Goal: Task Accomplishment & Management: Complete application form

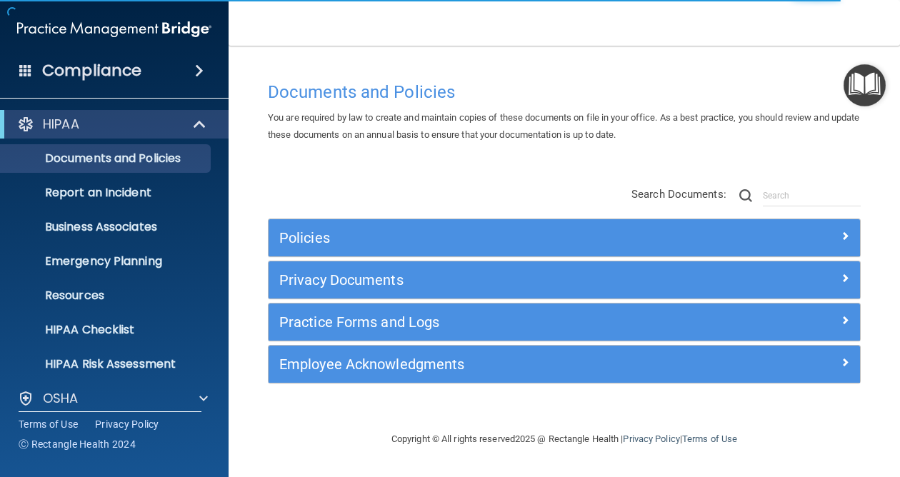
scroll to position [115, 0]
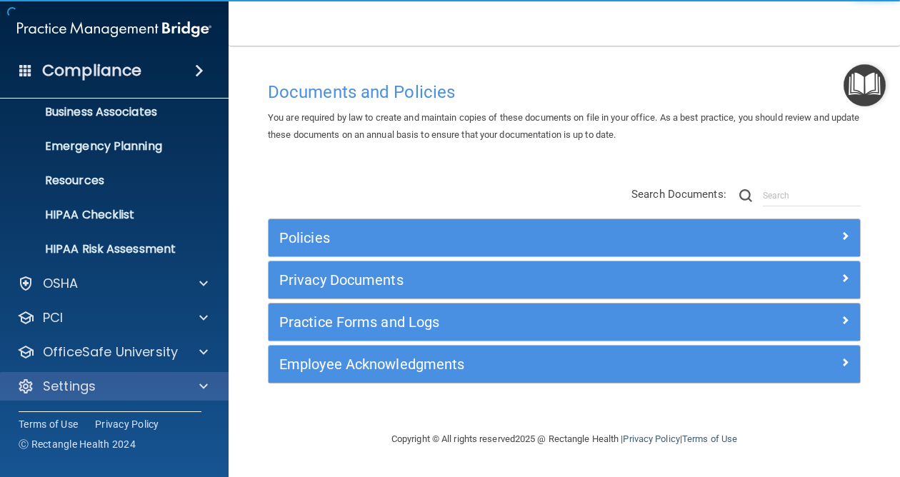
click at [61, 397] on div "Settings" at bounding box center [114, 386] width 229 height 29
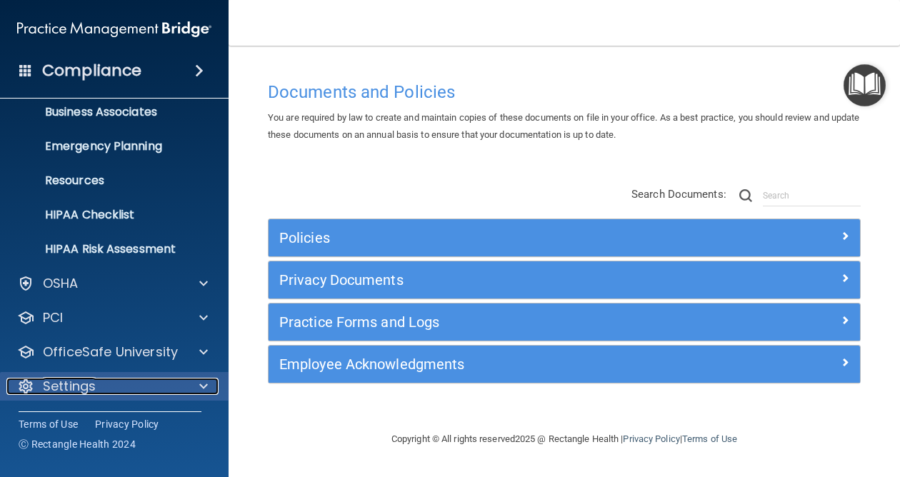
click at [69, 384] on p "Settings" at bounding box center [69, 386] width 53 height 17
click at [67, 383] on p "Settings" at bounding box center [69, 386] width 53 height 17
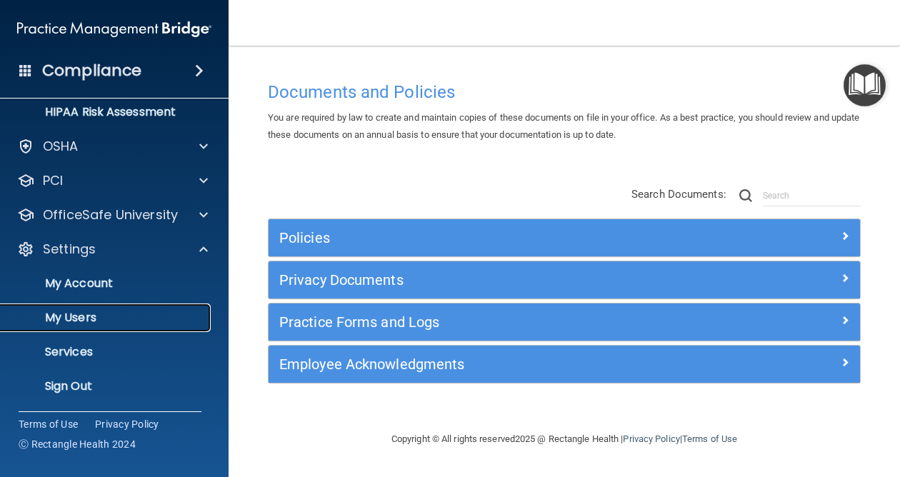
click at [56, 311] on p "My Users" at bounding box center [106, 318] width 195 height 14
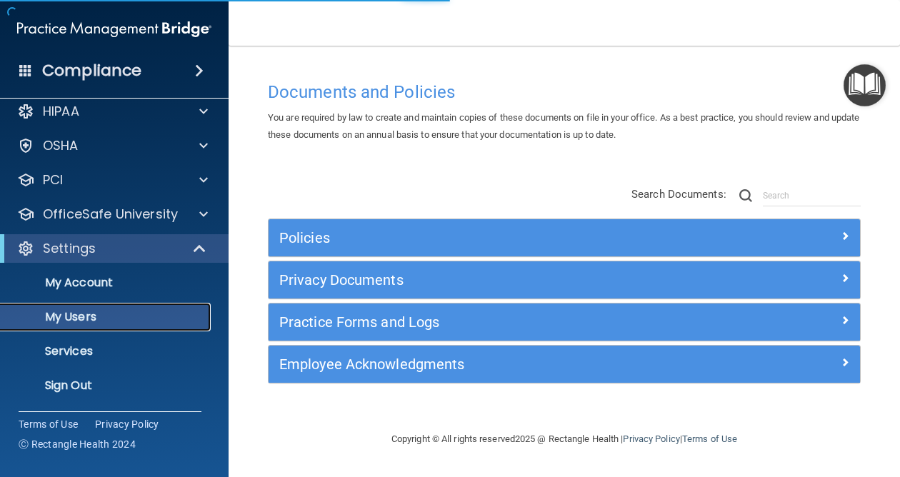
scroll to position [13, 0]
select select "20"
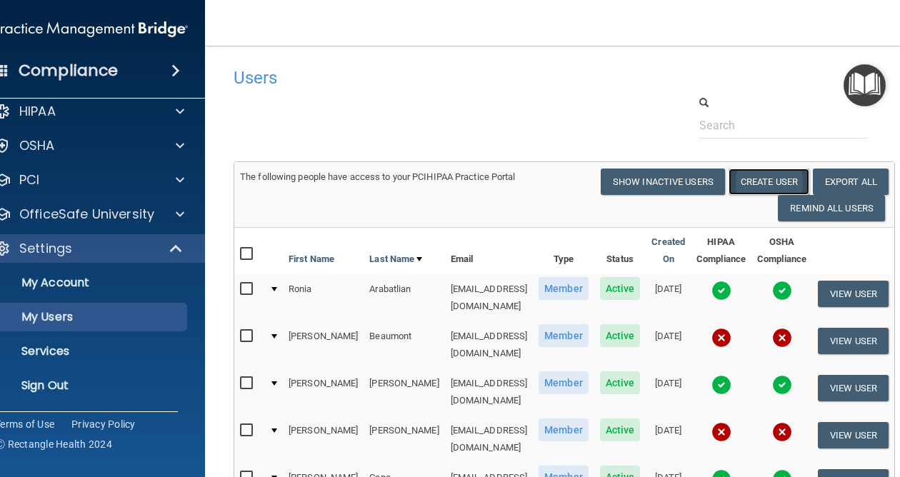
click at [787, 187] on button "Create User" at bounding box center [769, 182] width 81 height 26
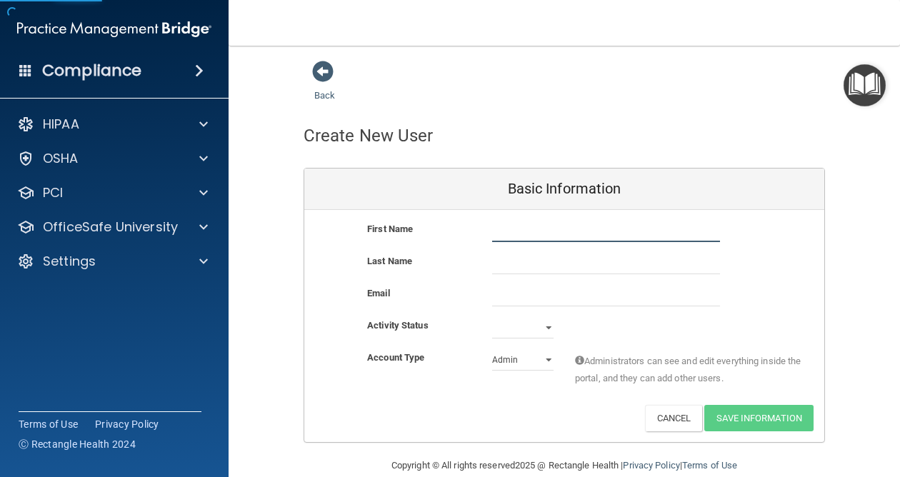
click at [555, 228] on input "text" at bounding box center [606, 231] width 228 height 21
click at [528, 237] on input "Ebonyb" at bounding box center [606, 231] width 228 height 21
type input "Ebony"
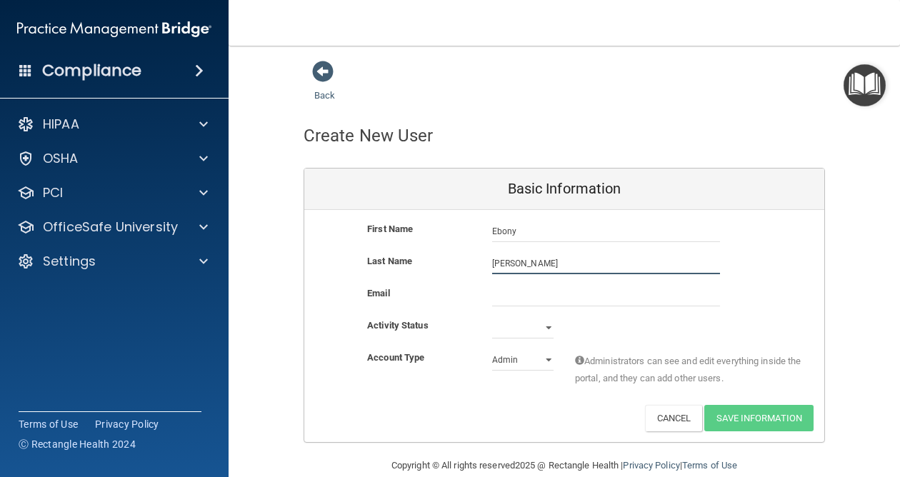
type input "[PERSON_NAME]"
click at [592, 297] on input "email" at bounding box center [606, 295] width 228 height 21
paste input "[EMAIL_ADDRESS][DOMAIN_NAME]"
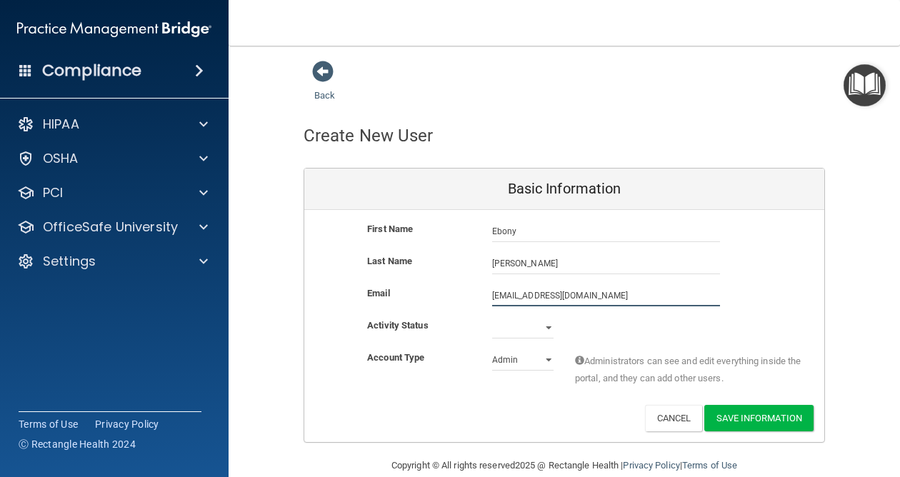
type input "[EMAIL_ADDRESS][DOMAIN_NAME]"
click at [515, 327] on select "Active Inactive" at bounding box center [522, 327] width 61 height 21
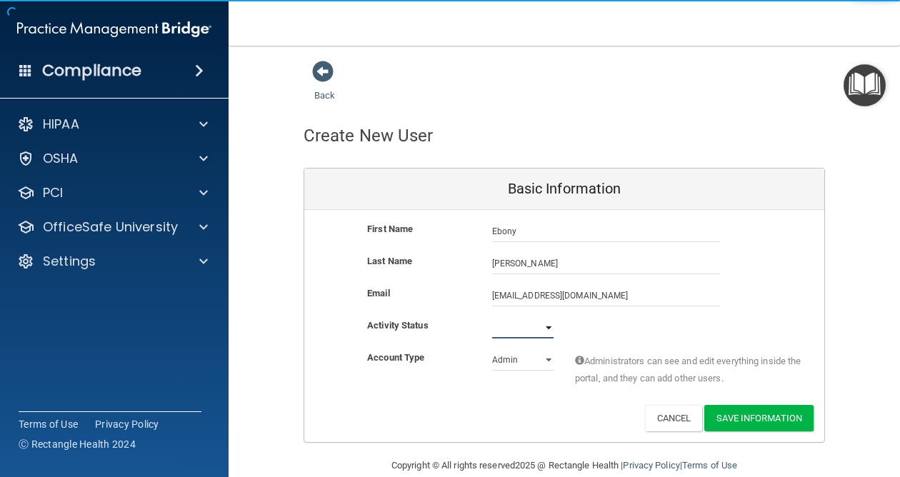
select select "active"
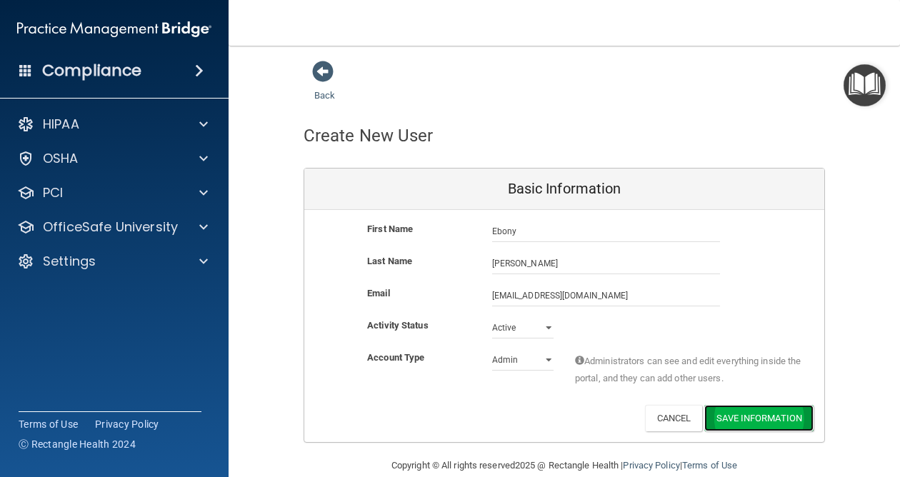
click at [783, 424] on button "Save Information" at bounding box center [759, 418] width 109 height 26
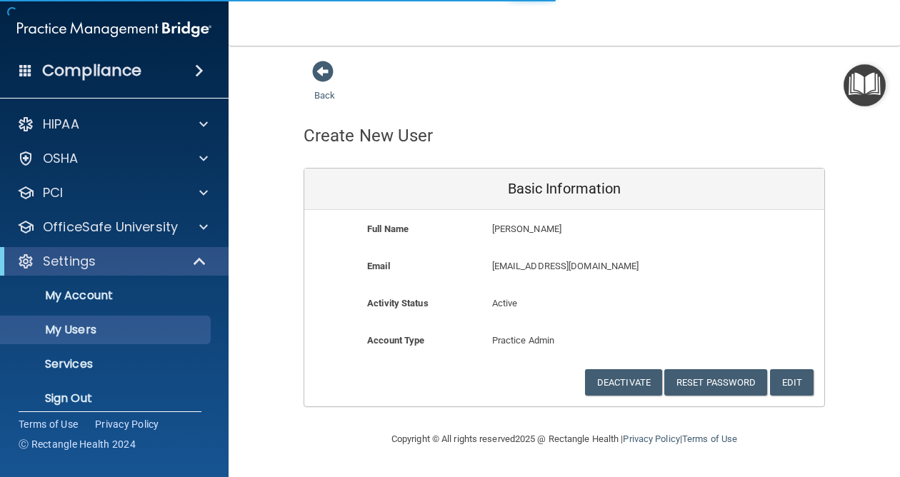
select select "20"
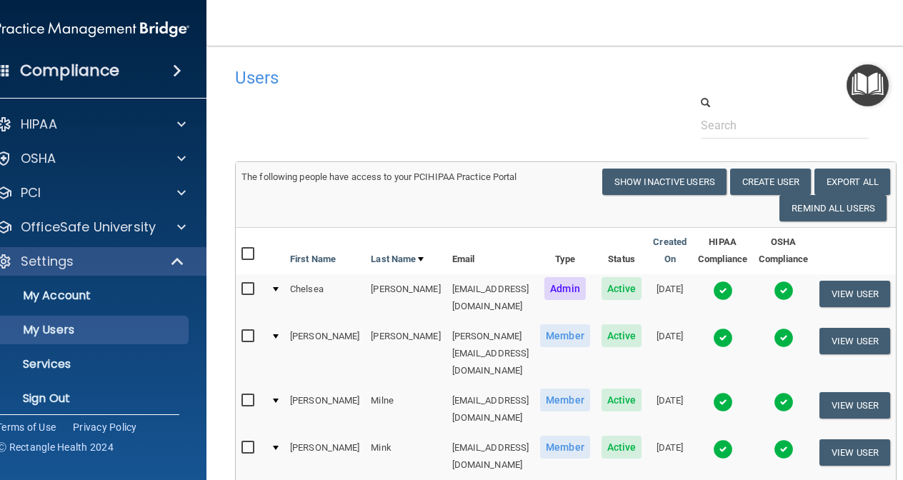
select select "20"
